Goal: Task Accomplishment & Management: Manage account settings

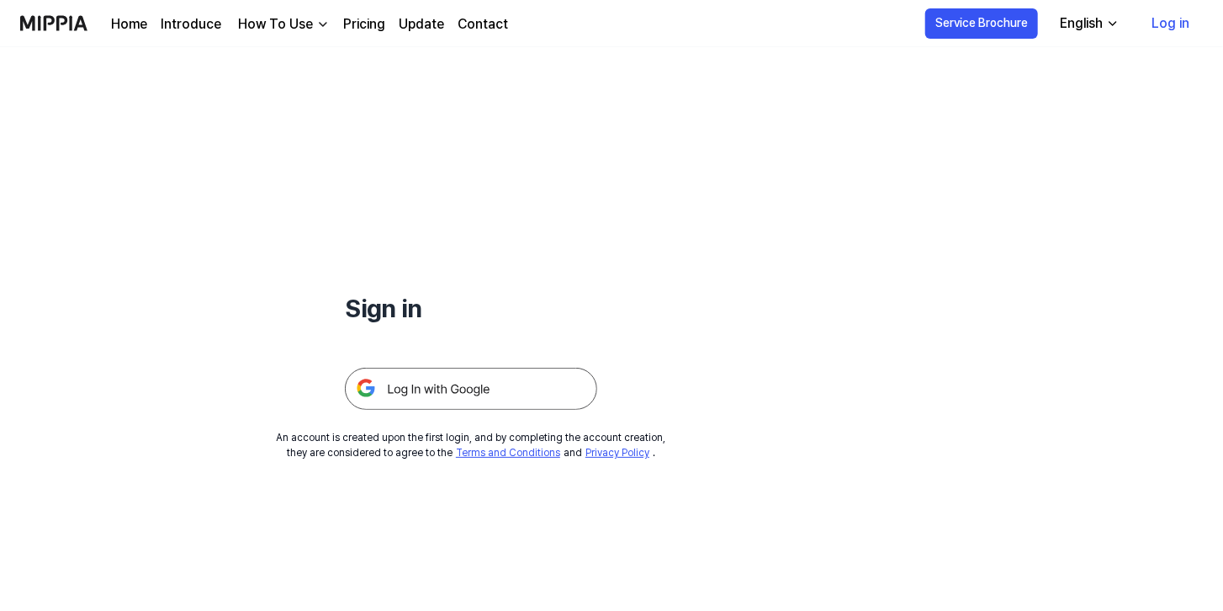
click at [496, 374] on img at bounding box center [471, 389] width 252 height 42
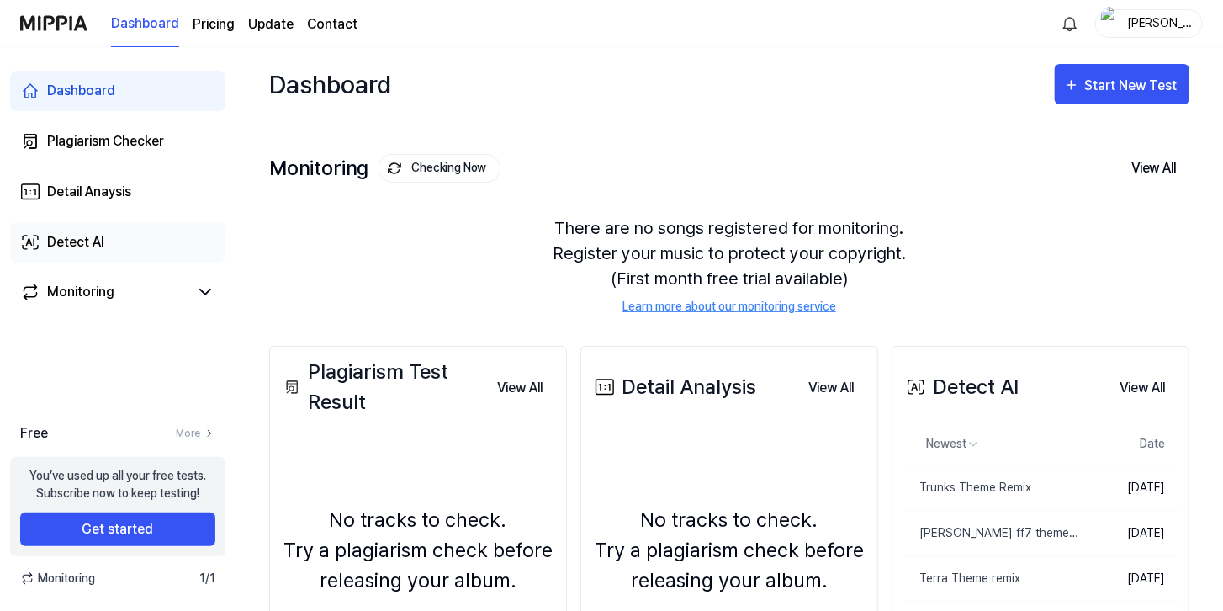
click at [61, 243] on div "Detect AI" at bounding box center [75, 242] width 57 height 20
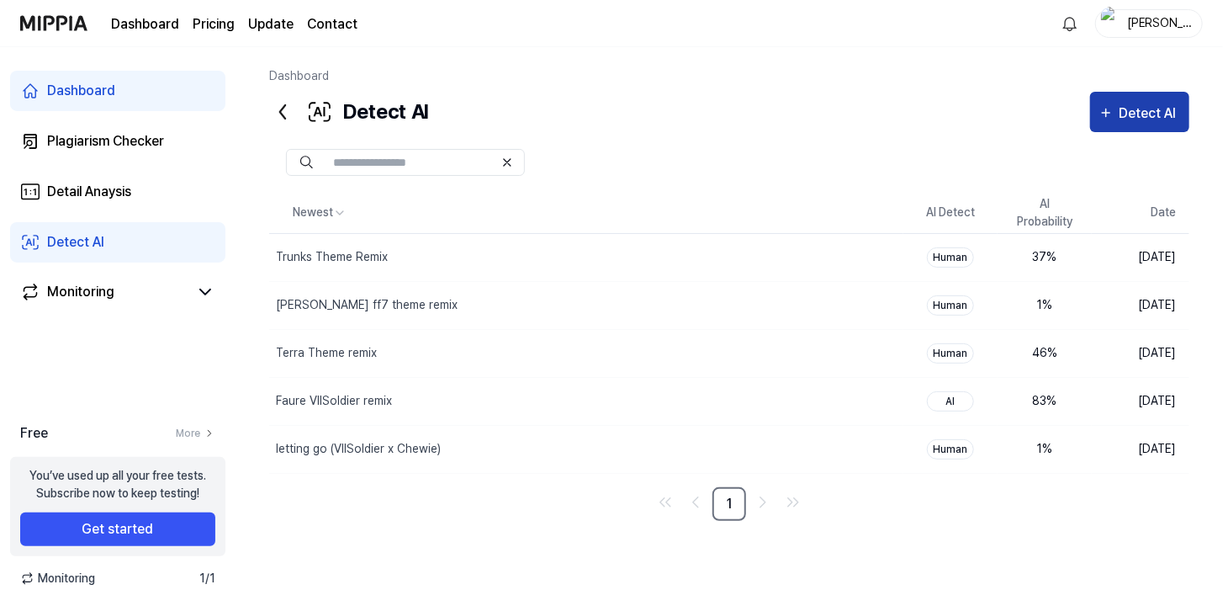
click at [1160, 115] on div "Detect AI" at bounding box center [1150, 114] width 62 height 22
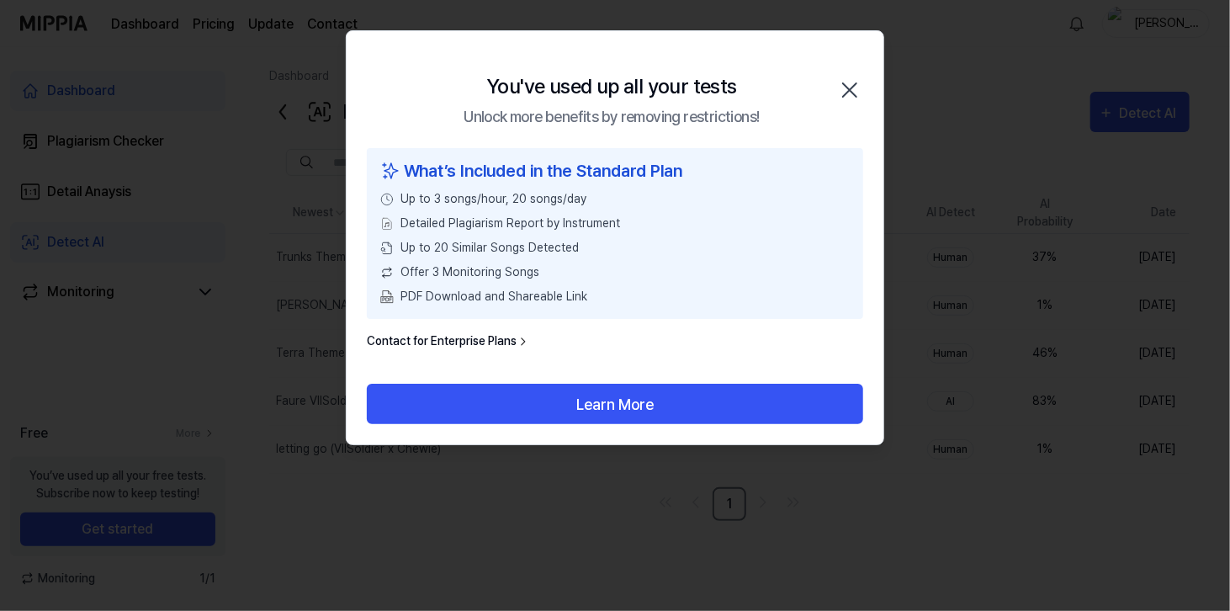
click at [847, 83] on icon "button" at bounding box center [849, 90] width 27 height 27
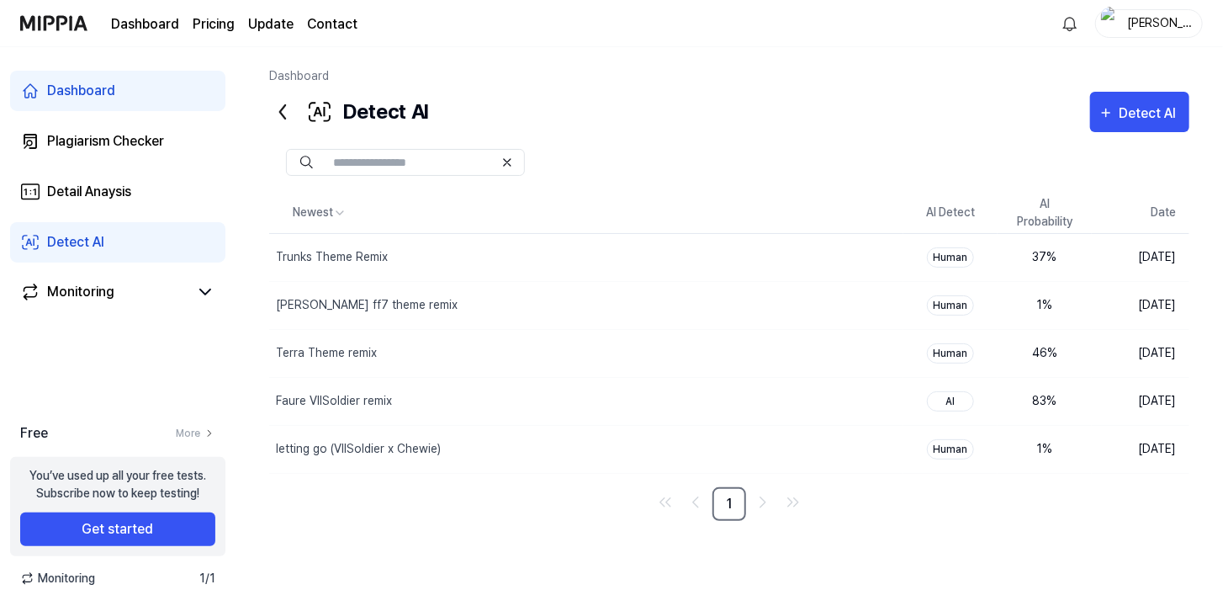
click at [1156, 29] on div "NXSM" at bounding box center [1159, 22] width 66 height 19
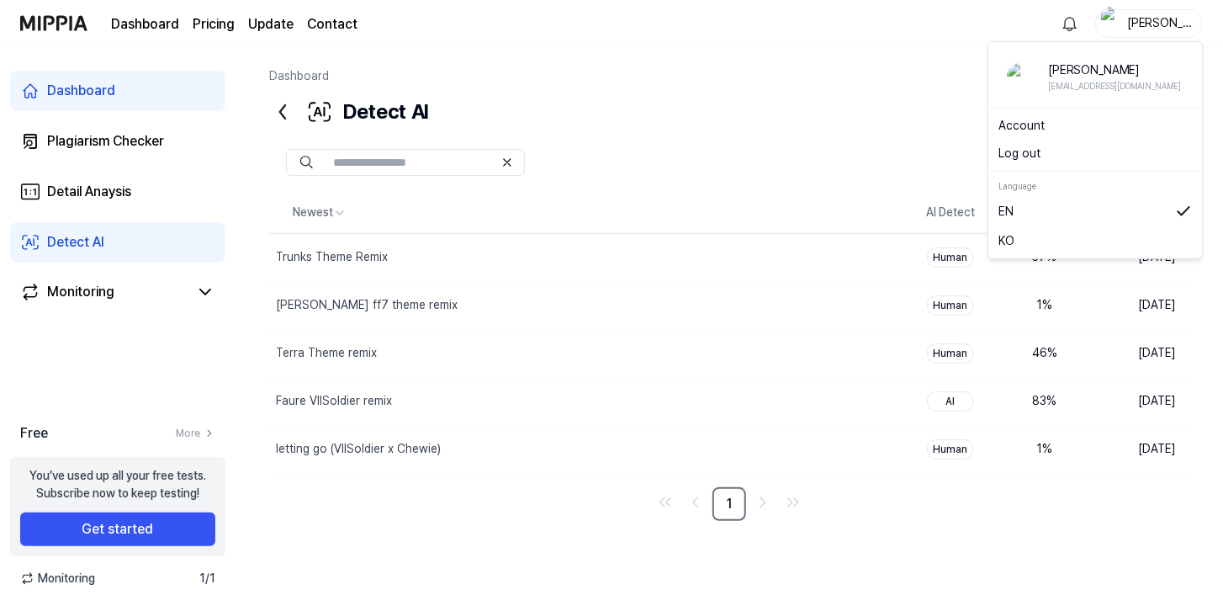
click at [1026, 156] on button "Log out" at bounding box center [1095, 154] width 193 height 18
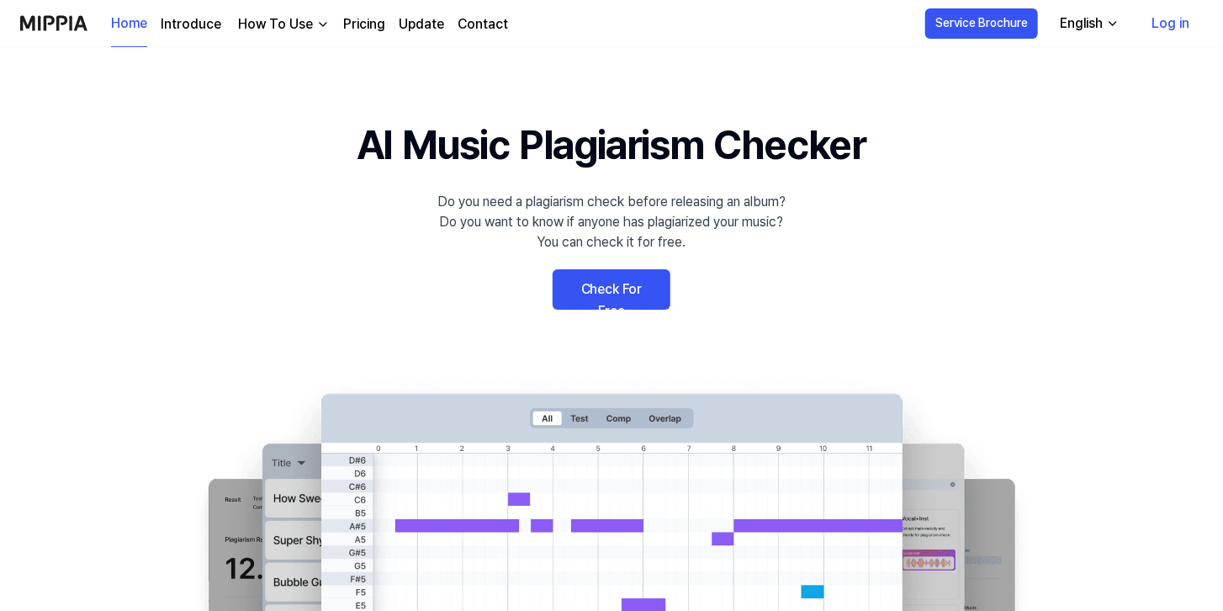
click at [1174, 31] on link "Log in" at bounding box center [1170, 23] width 65 height 47
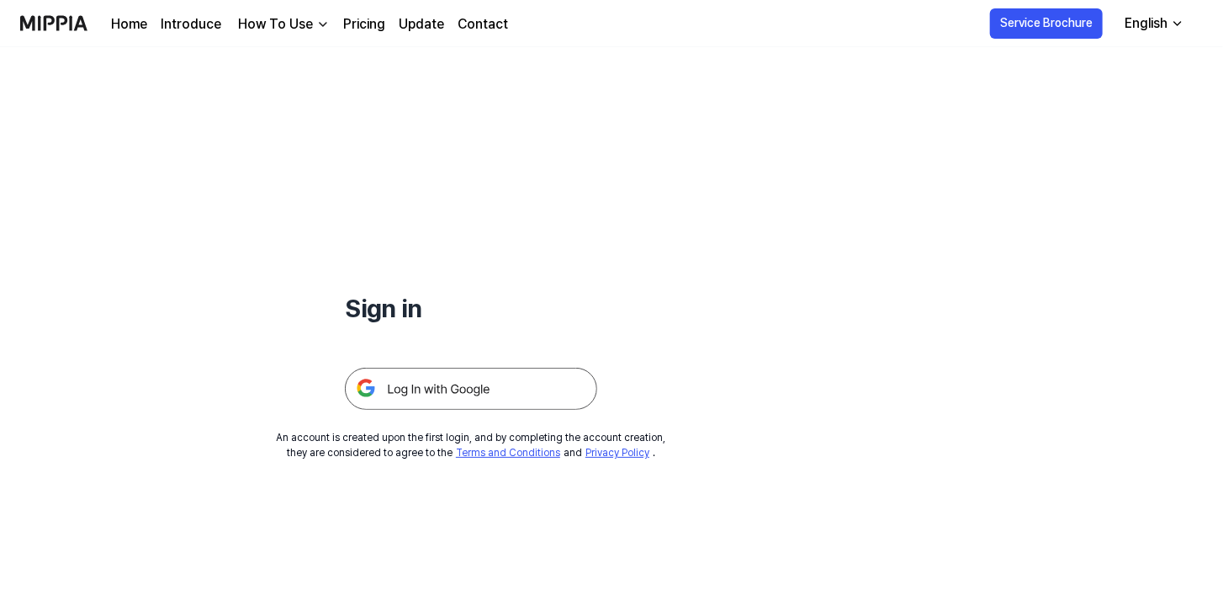
click at [501, 386] on img at bounding box center [471, 389] width 252 height 42
